Goal: Navigation & Orientation: Go to known website

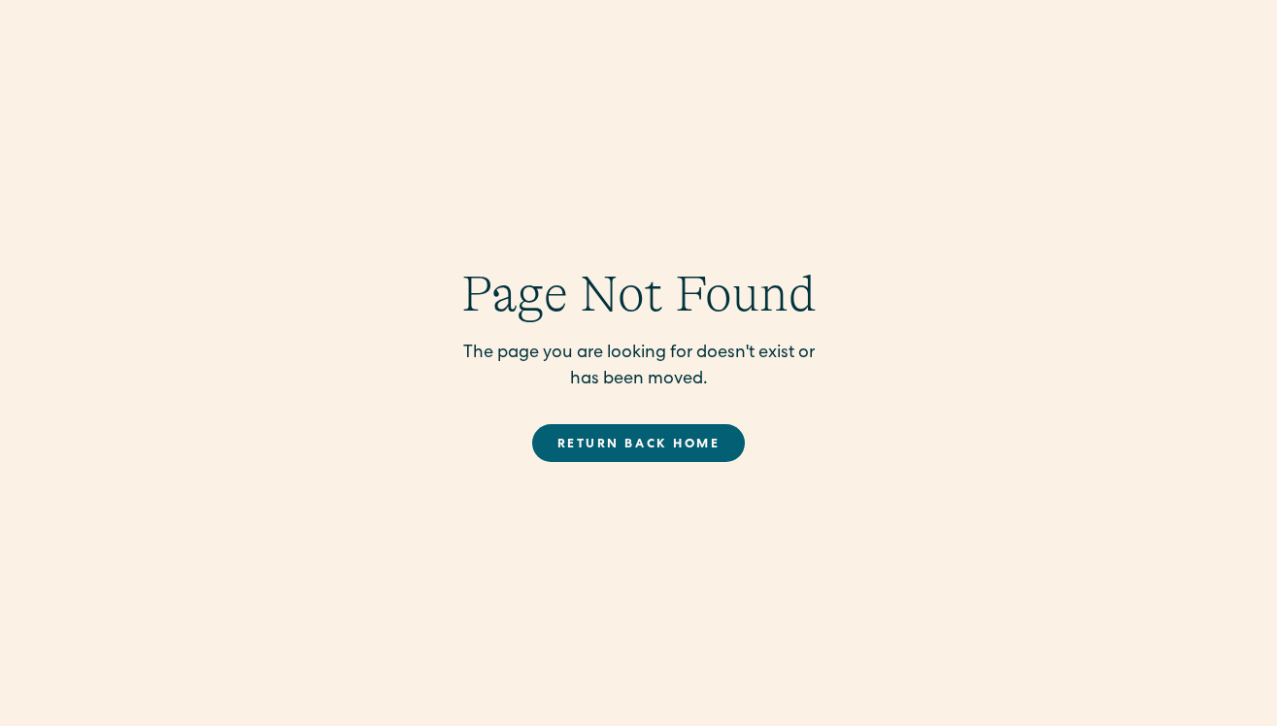
click at [627, 452] on link "Return back Home" at bounding box center [638, 443] width 213 height 38
